Goal: Communication & Community: Answer question/provide support

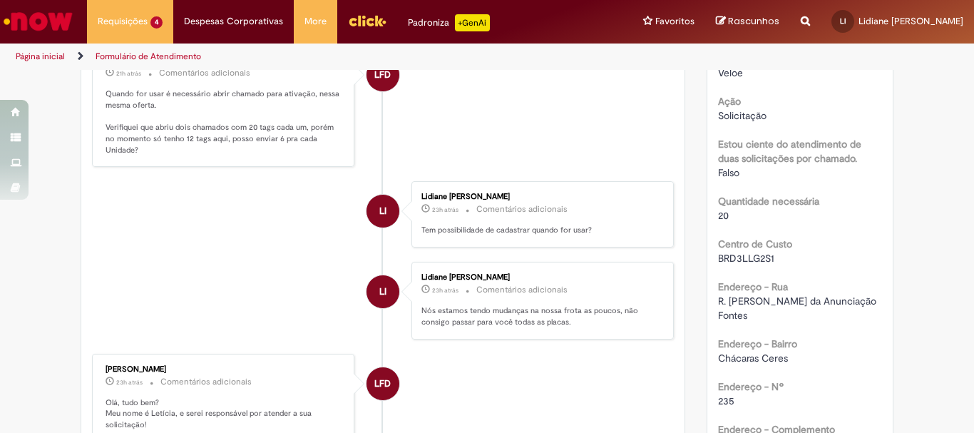
scroll to position [143, 0]
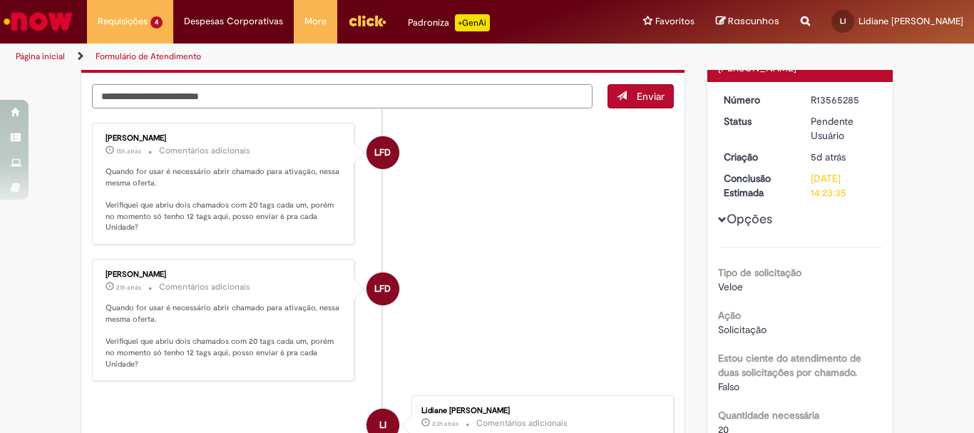
click at [317, 93] on textarea "Digite sua mensagem aqui..." at bounding box center [342, 96] width 501 height 24
type textarea "********"
click at [599, 96] on div "******** Enviar" at bounding box center [383, 96] width 582 height 24
click at [615, 93] on span "Enviar" at bounding box center [641, 96] width 66 height 24
click at [628, 89] on span "Enviar" at bounding box center [641, 96] width 66 height 24
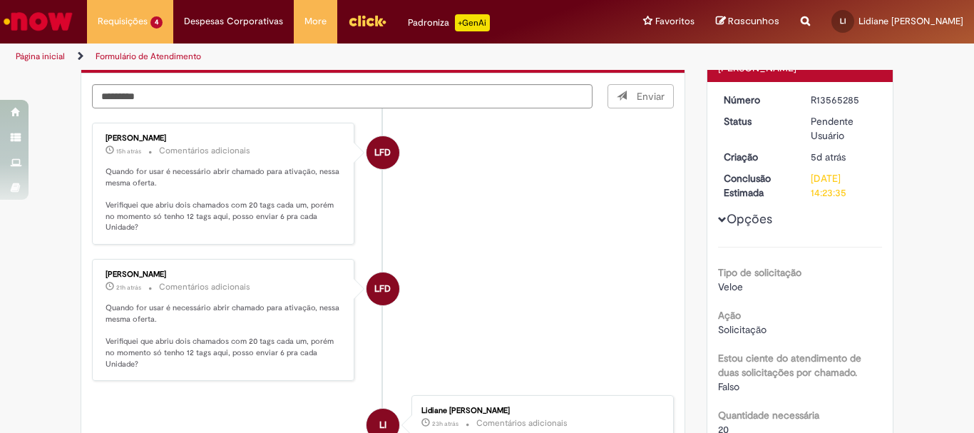
click at [628, 89] on span "Enviar" at bounding box center [641, 96] width 66 height 24
click at [265, 164] on div "[PERSON_NAME] 15h atrás 15 horas atrás Comentários adicionais Quando for usar é…" at bounding box center [223, 183] width 254 height 113
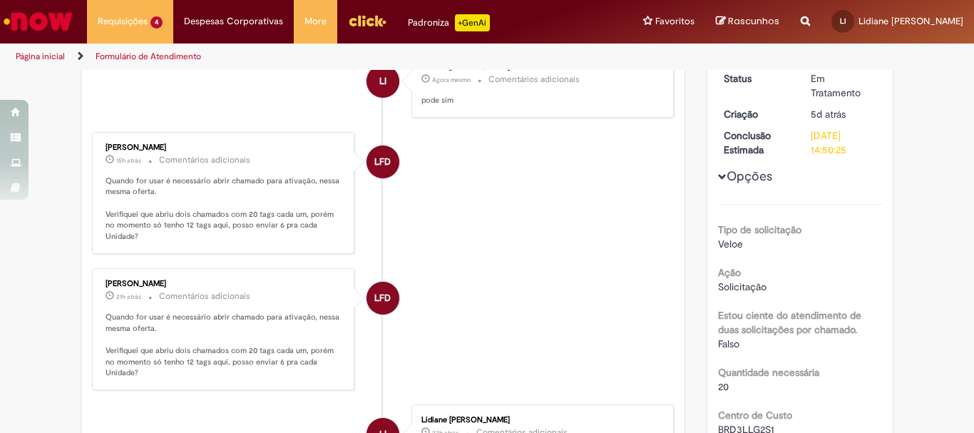
scroll to position [0, 0]
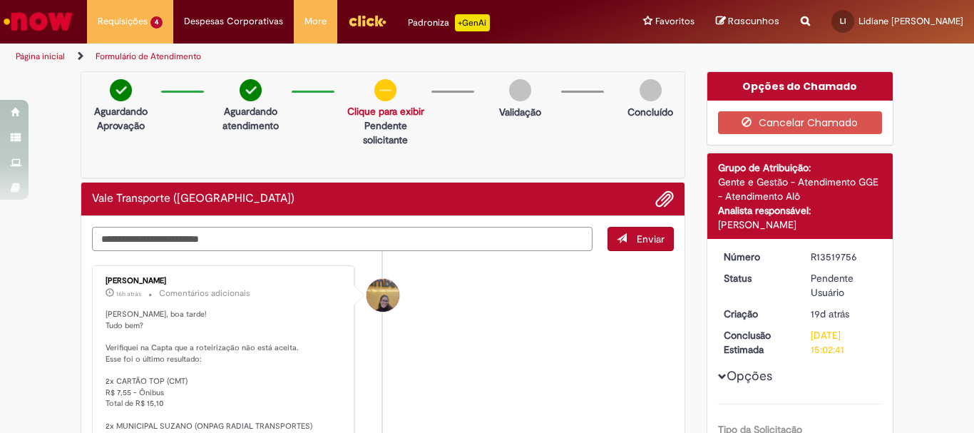
click at [394, 240] on textarea "Digite sua mensagem aqui..." at bounding box center [342, 239] width 501 height 24
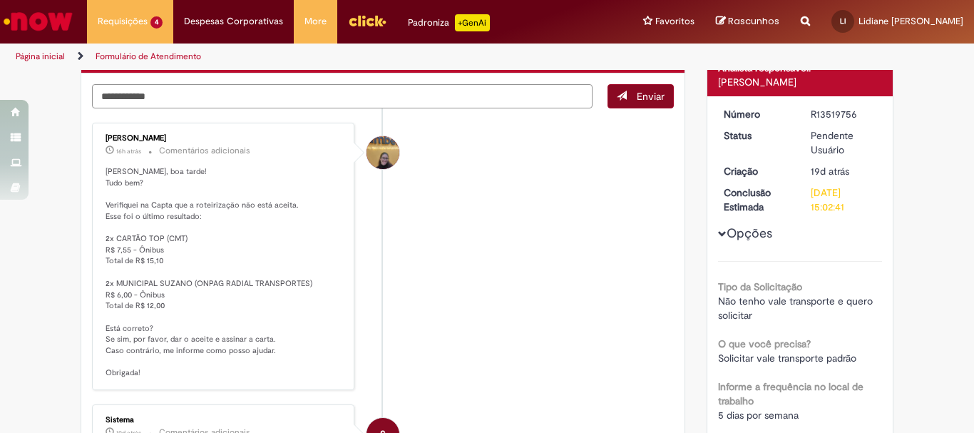
type textarea "**********"
click at [653, 92] on span "Enviar" at bounding box center [651, 96] width 28 height 13
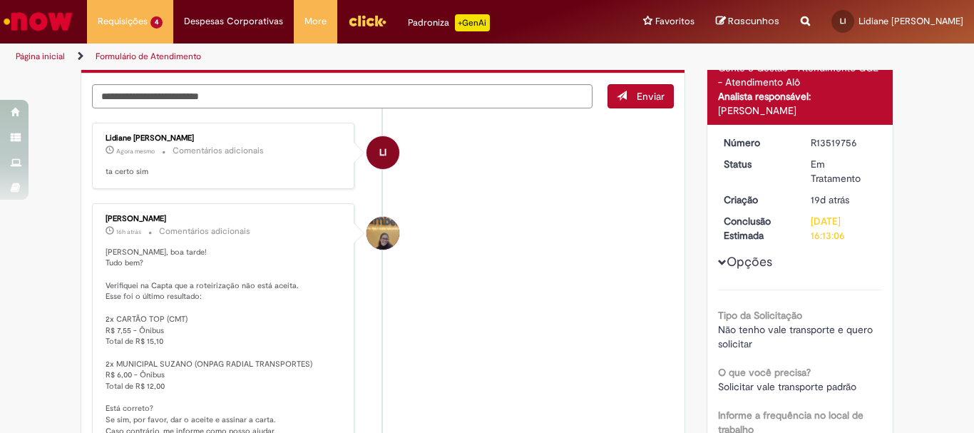
scroll to position [0, 0]
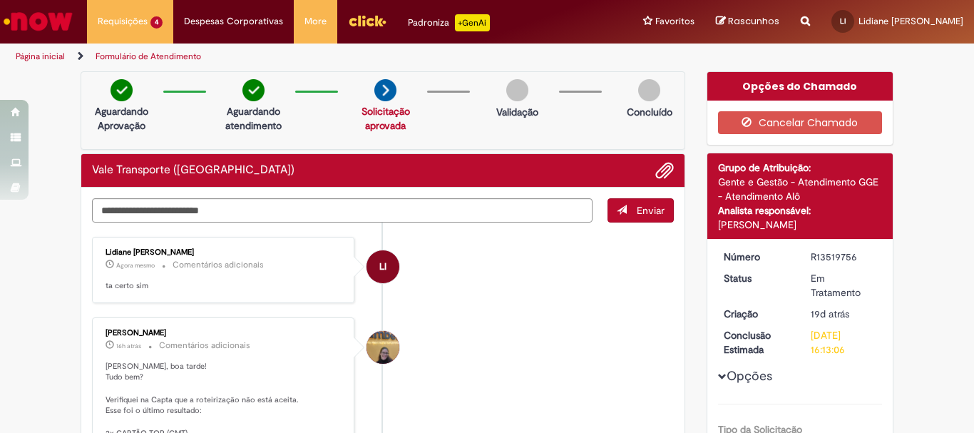
click at [372, 111] on link "Solicitação aprovada" at bounding box center [386, 118] width 49 height 27
click at [430, 299] on li "LI Lidiane Akemi Itonaga Agora mesmo Agora mesmo Comentários adicionais ta cert…" at bounding box center [383, 270] width 582 height 66
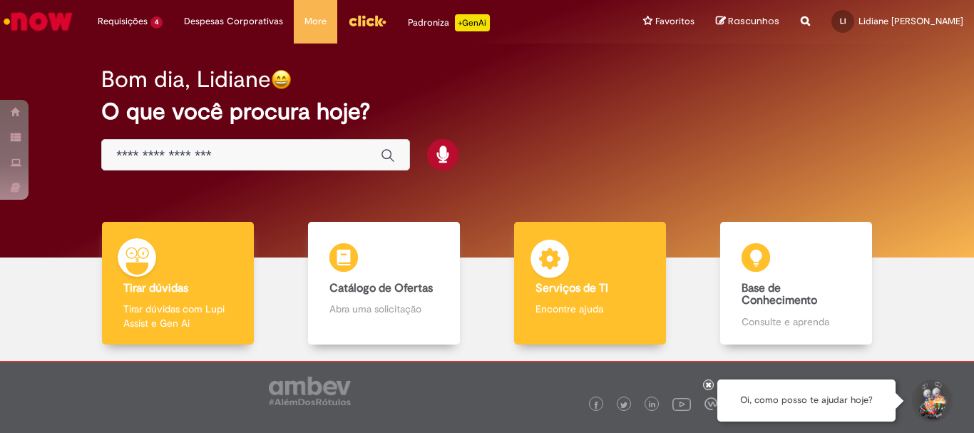
scroll to position [70, 0]
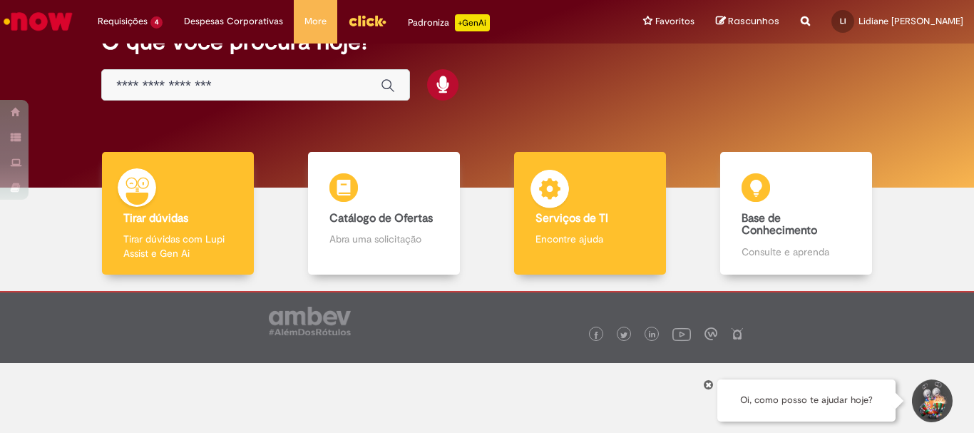
click at [606, 231] on div "Serviços de TI Serviços de TI Encontre ajuda" at bounding box center [589, 213] width 151 height 123
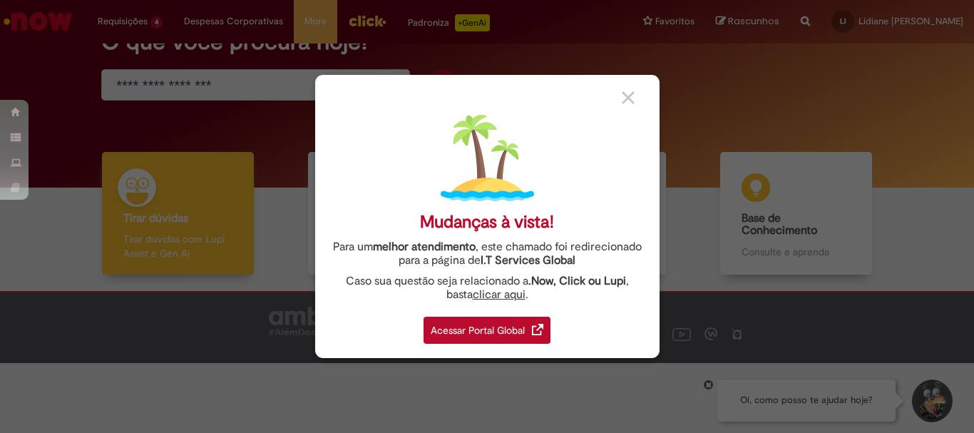
click at [463, 335] on div "Acessar Portal Global" at bounding box center [487, 330] width 127 height 27
